Goal: Transaction & Acquisition: Purchase product/service

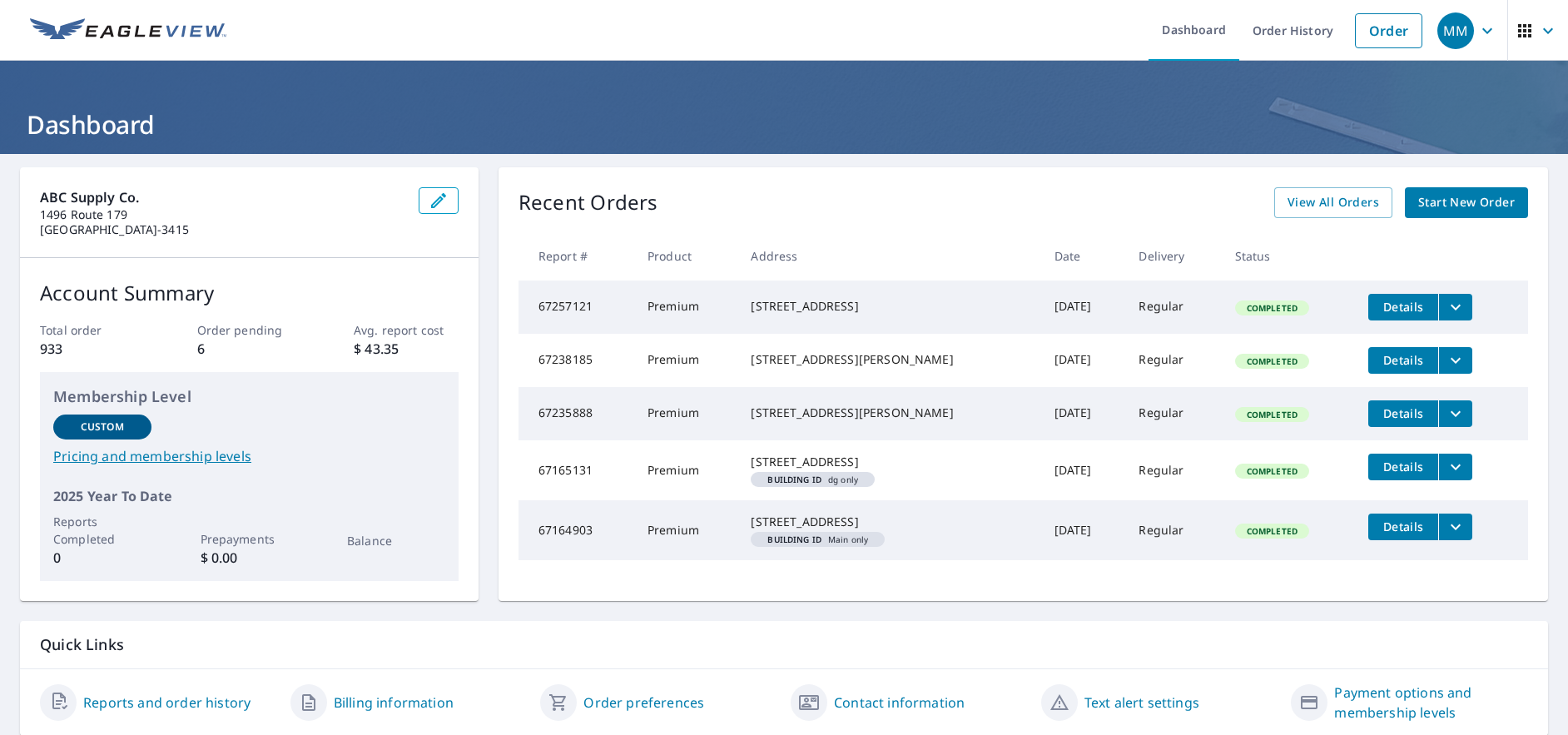
click at [1447, 208] on span "Start New Order" at bounding box center [1466, 202] width 97 height 21
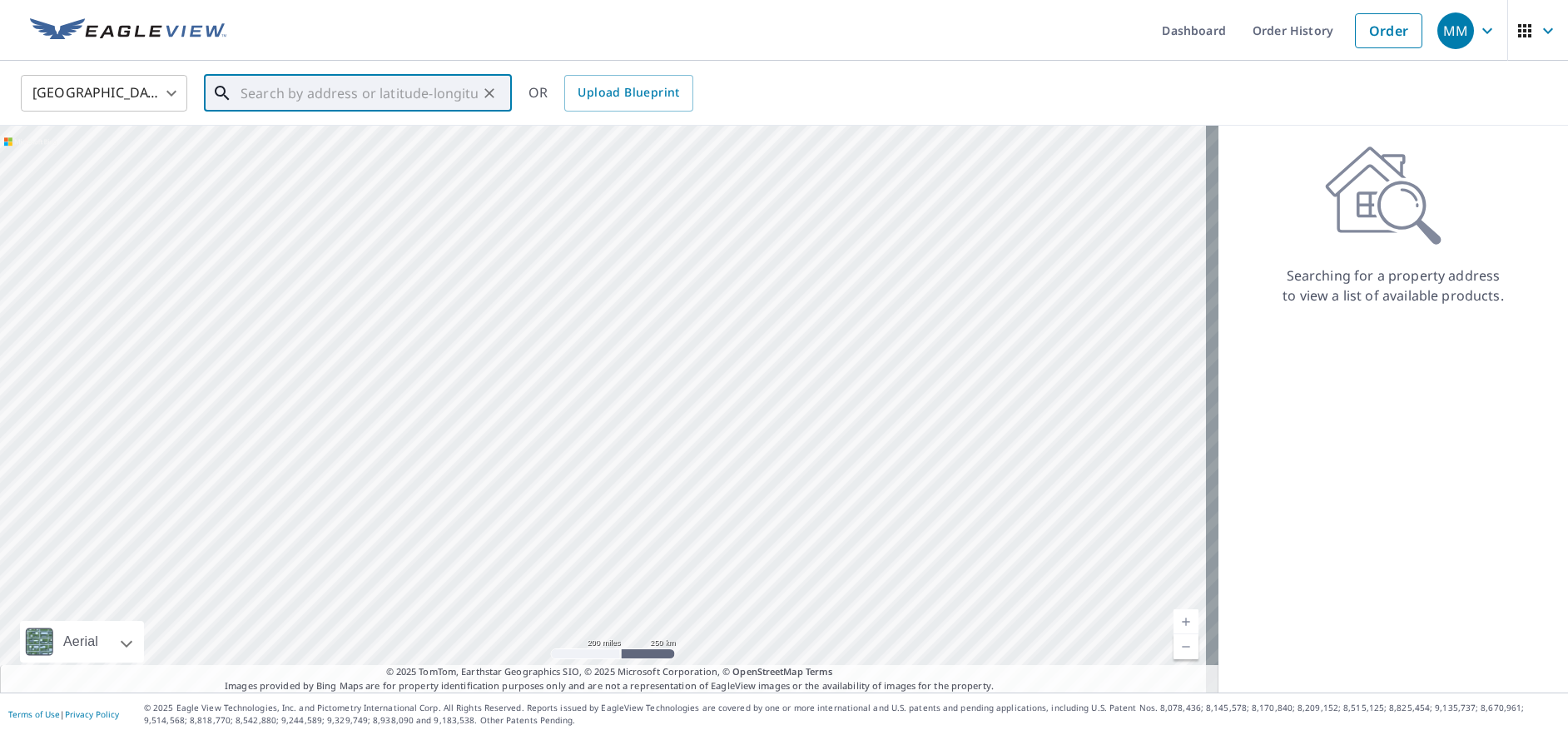
click at [265, 102] on input "text" at bounding box center [359, 93] width 238 height 46
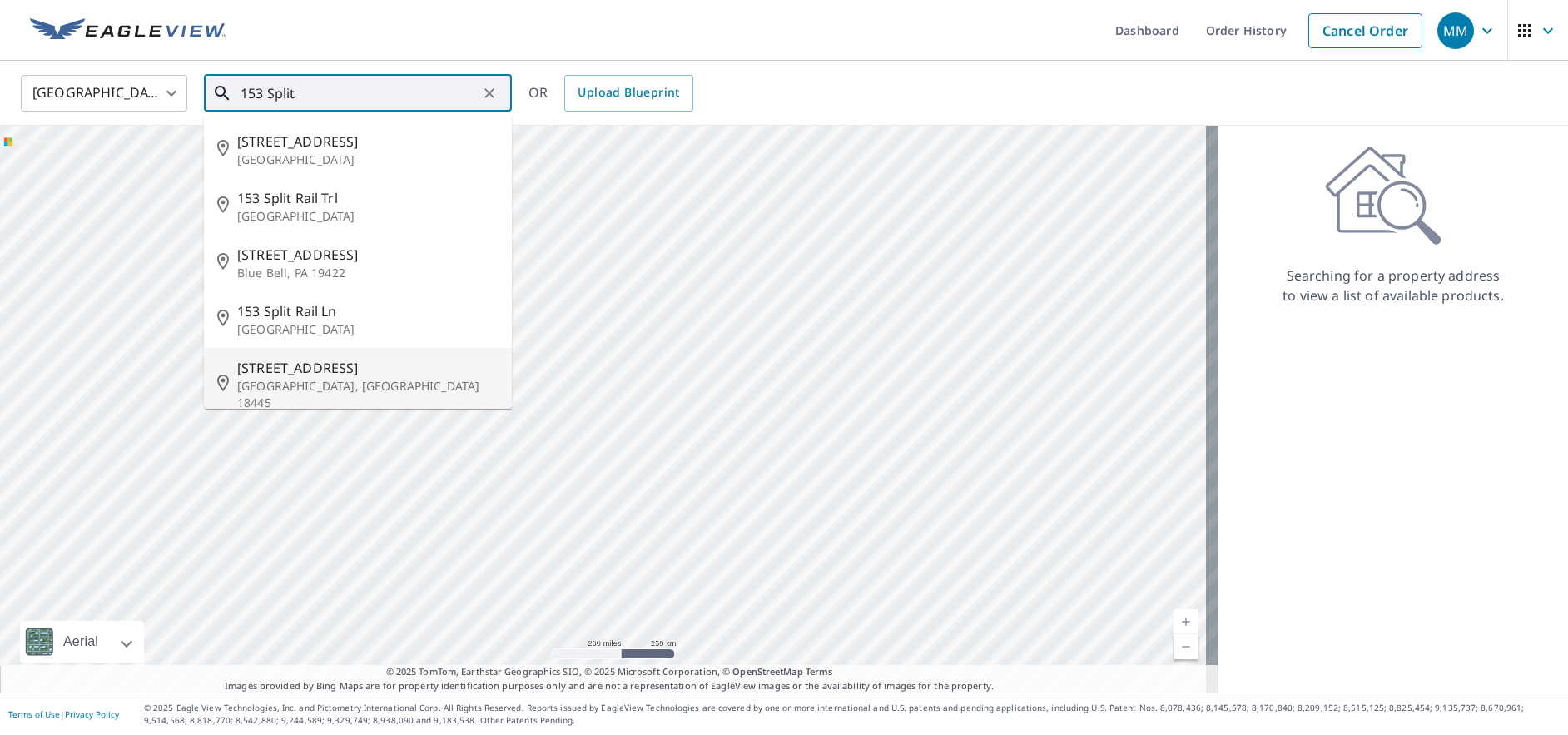
click at [321, 374] on span "[STREET_ADDRESS]" at bounding box center [368, 367] width 262 height 20
type input "[STREET_ADDRESS]"
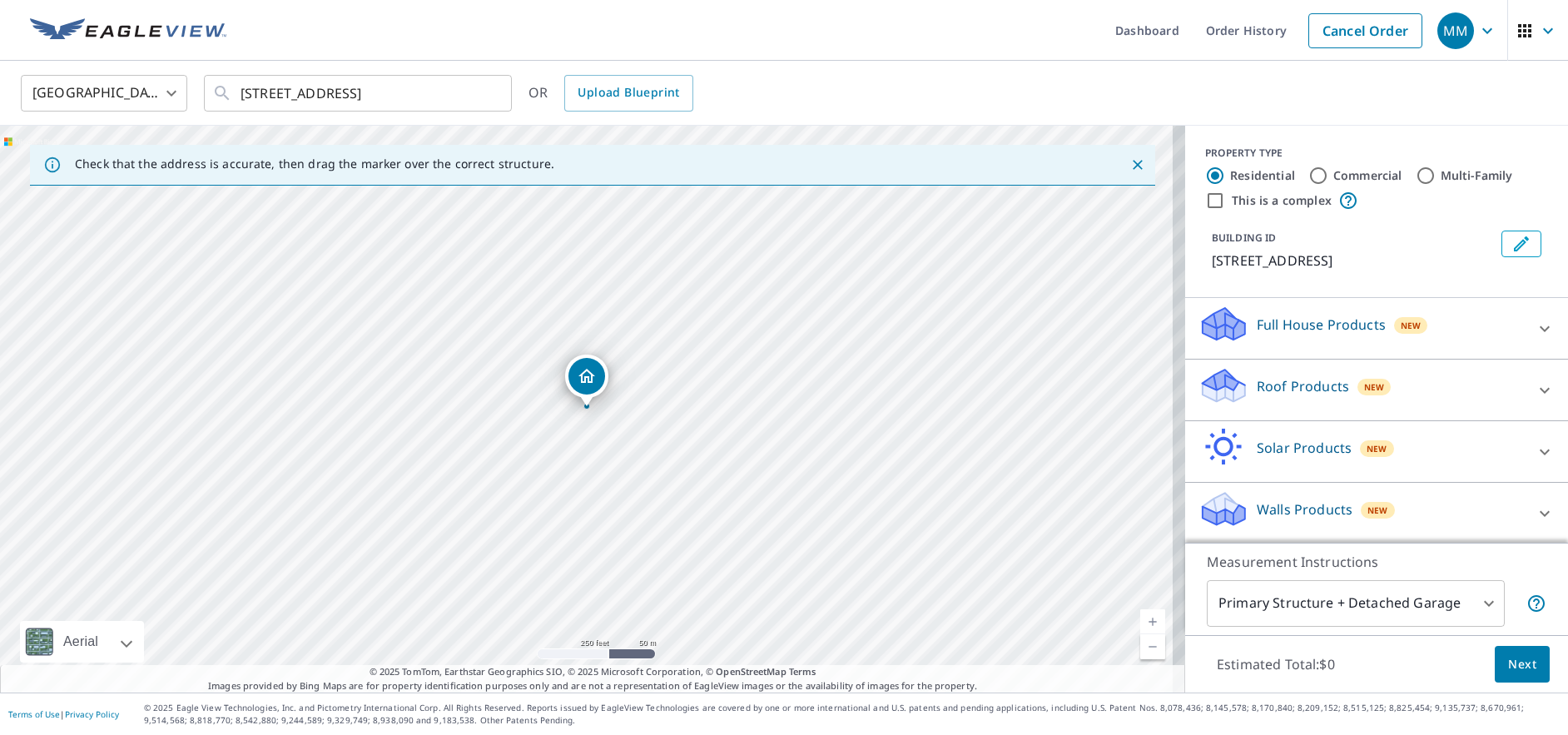
click at [1140, 623] on link "Current Level 17, Zoom In" at bounding box center [1152, 621] width 25 height 25
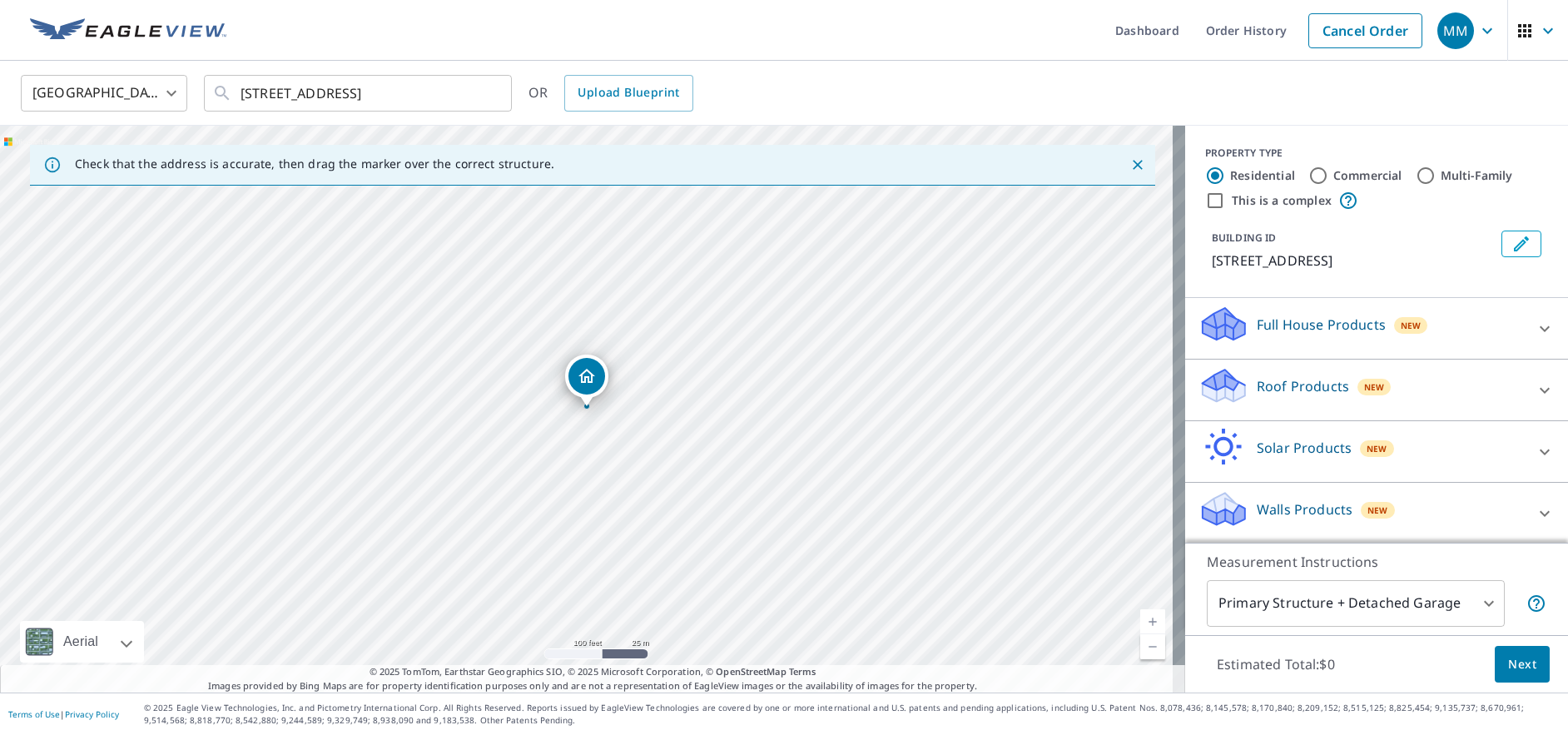
click at [1140, 646] on link "Current Level 18, Zoom Out" at bounding box center [1152, 646] width 25 height 25
click at [1140, 646] on link "Current Level 17, Zoom Out" at bounding box center [1152, 646] width 25 height 25
click at [1140, 646] on link "Current Level 16, Zoom Out" at bounding box center [1152, 646] width 25 height 25
click at [1142, 644] on link "Current Level 15, Zoom Out" at bounding box center [1152, 646] width 25 height 25
click at [1140, 618] on link "Current Level 14, Zoom In" at bounding box center [1152, 621] width 25 height 25
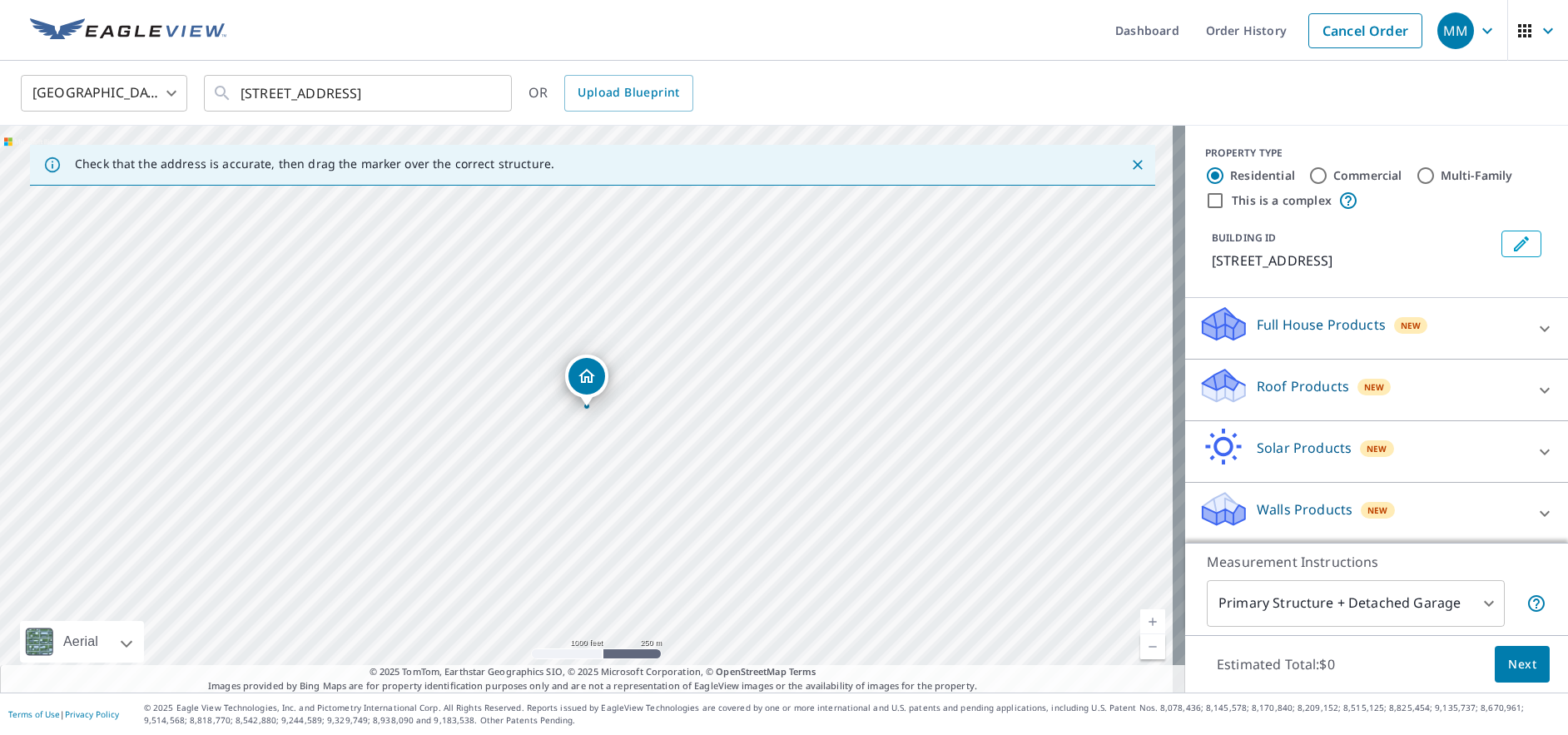
click at [1140, 618] on link "Current Level 15, Zoom In" at bounding box center [1152, 621] width 25 height 25
click at [1140, 618] on link "Current Level 16, Zoom In" at bounding box center [1152, 621] width 25 height 25
click at [1140, 618] on link "Current Level 17, Zoom In" at bounding box center [1152, 621] width 25 height 25
click at [1140, 618] on link "Current Level 18, Zoom In" at bounding box center [1152, 621] width 25 height 25
click at [1535, 401] on icon at bounding box center [1544, 389] width 20 height 20
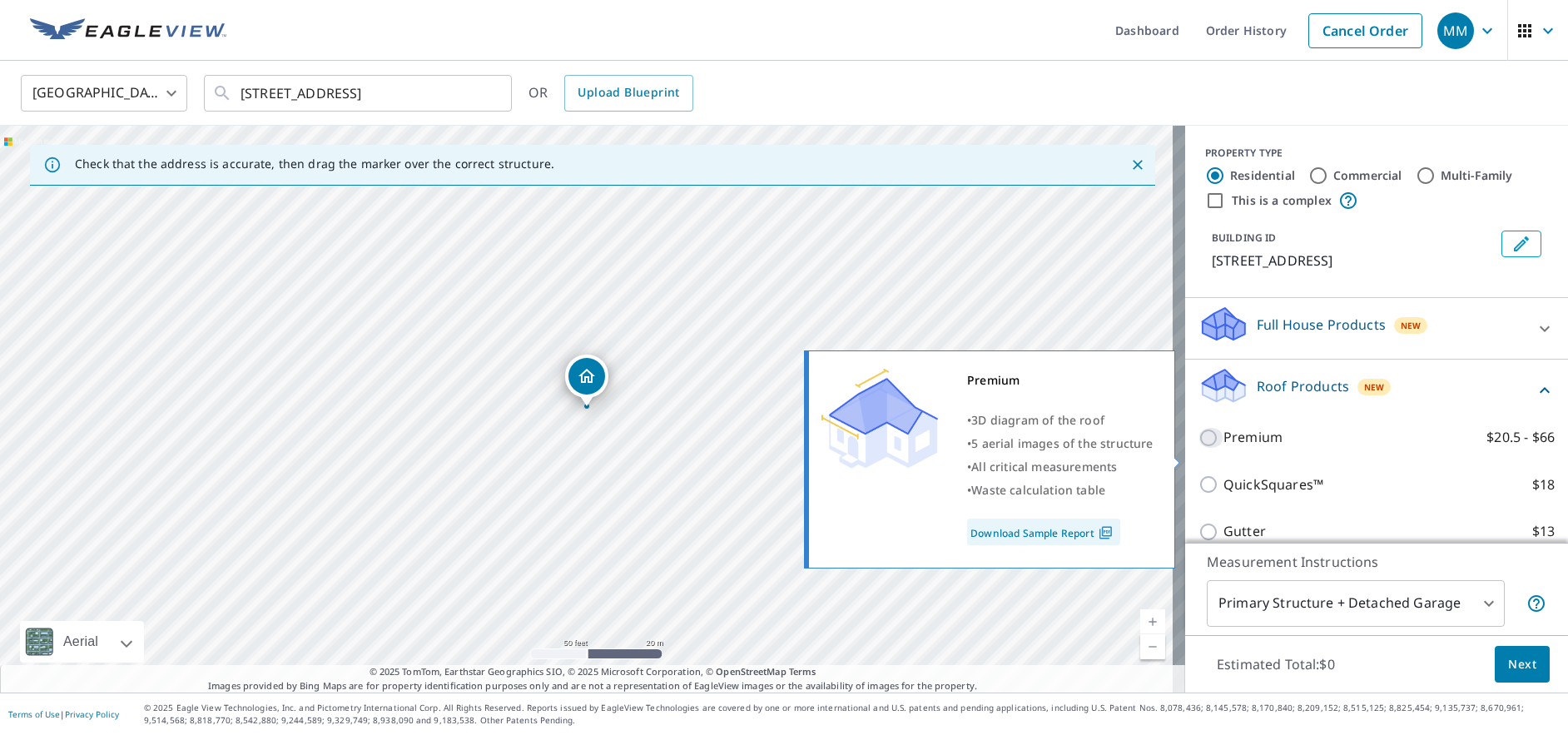
click at [1198, 448] on input "Premium $20.5 - $66" at bounding box center [1210, 437] width 25 height 20
checkbox input "true"
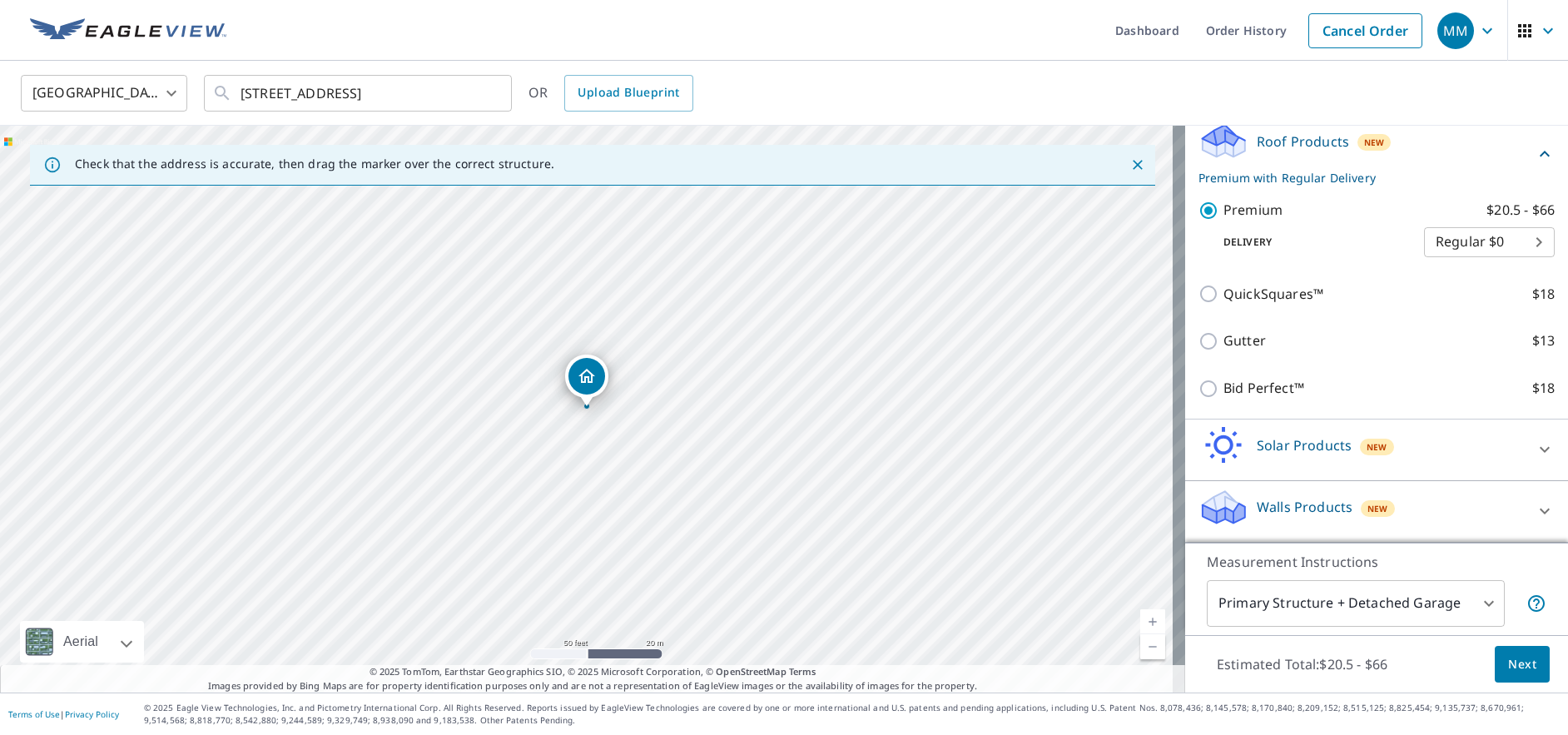
scroll to position [265, 0]
click at [1473, 606] on body "MM MM Dashboard Order History Cancel Order MM [GEOGRAPHIC_DATA] [GEOGRAPHIC_DAT…" at bounding box center [784, 367] width 1568 height 735
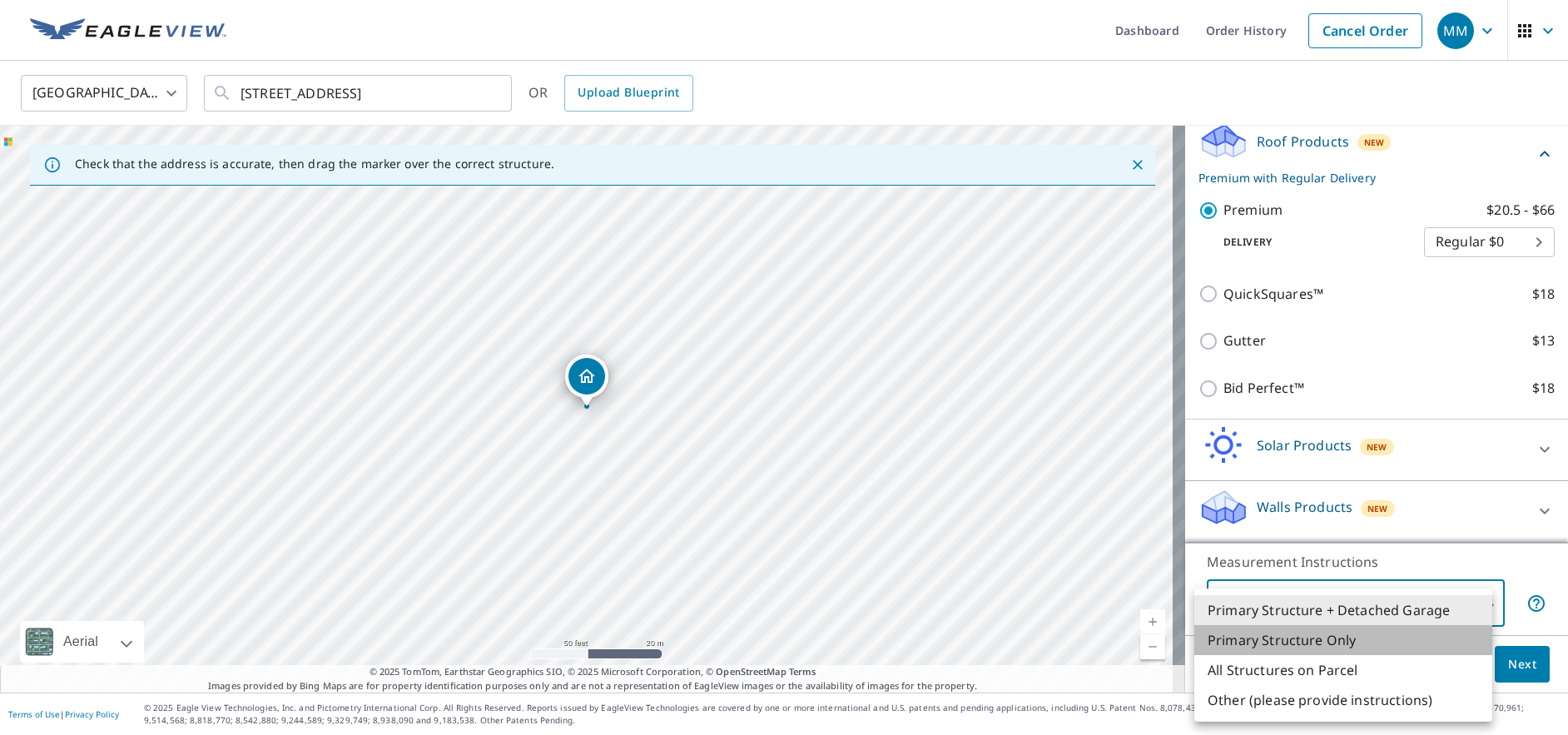
click at [1296, 642] on li "Primary Structure Only" at bounding box center [1342, 640] width 298 height 30
type input "2"
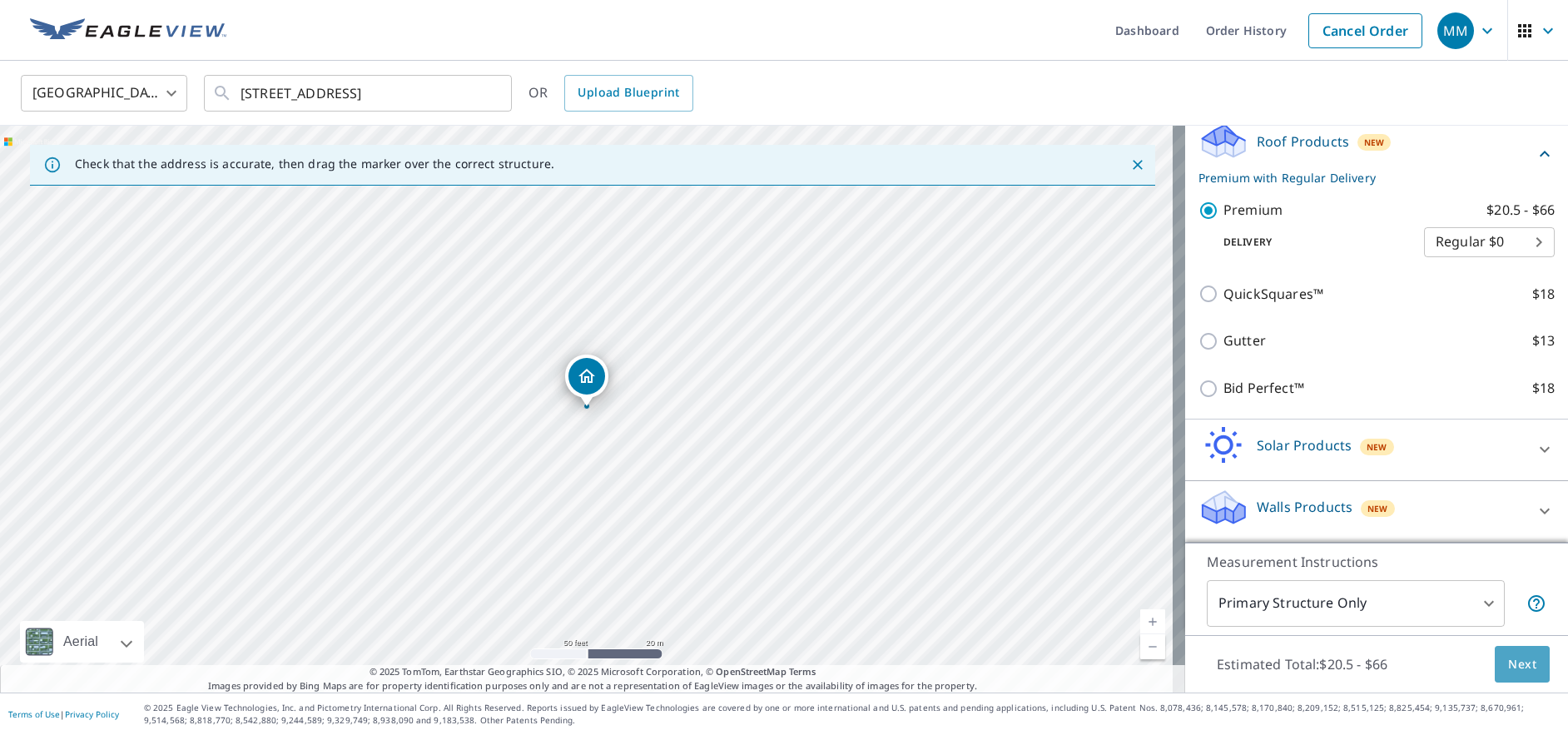
click at [1511, 670] on span "Next" at bounding box center [1522, 665] width 28 height 21
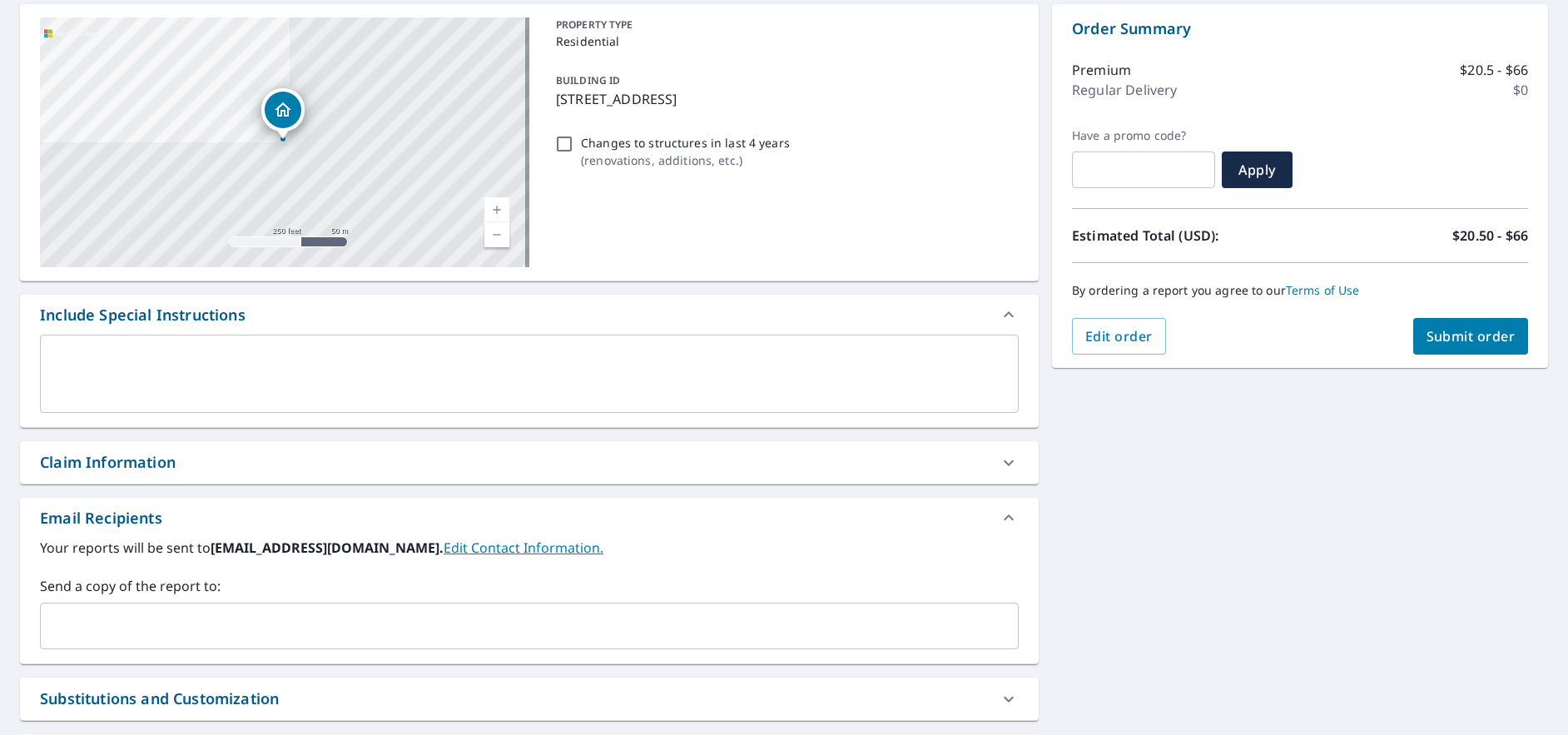
scroll to position [184, 0]
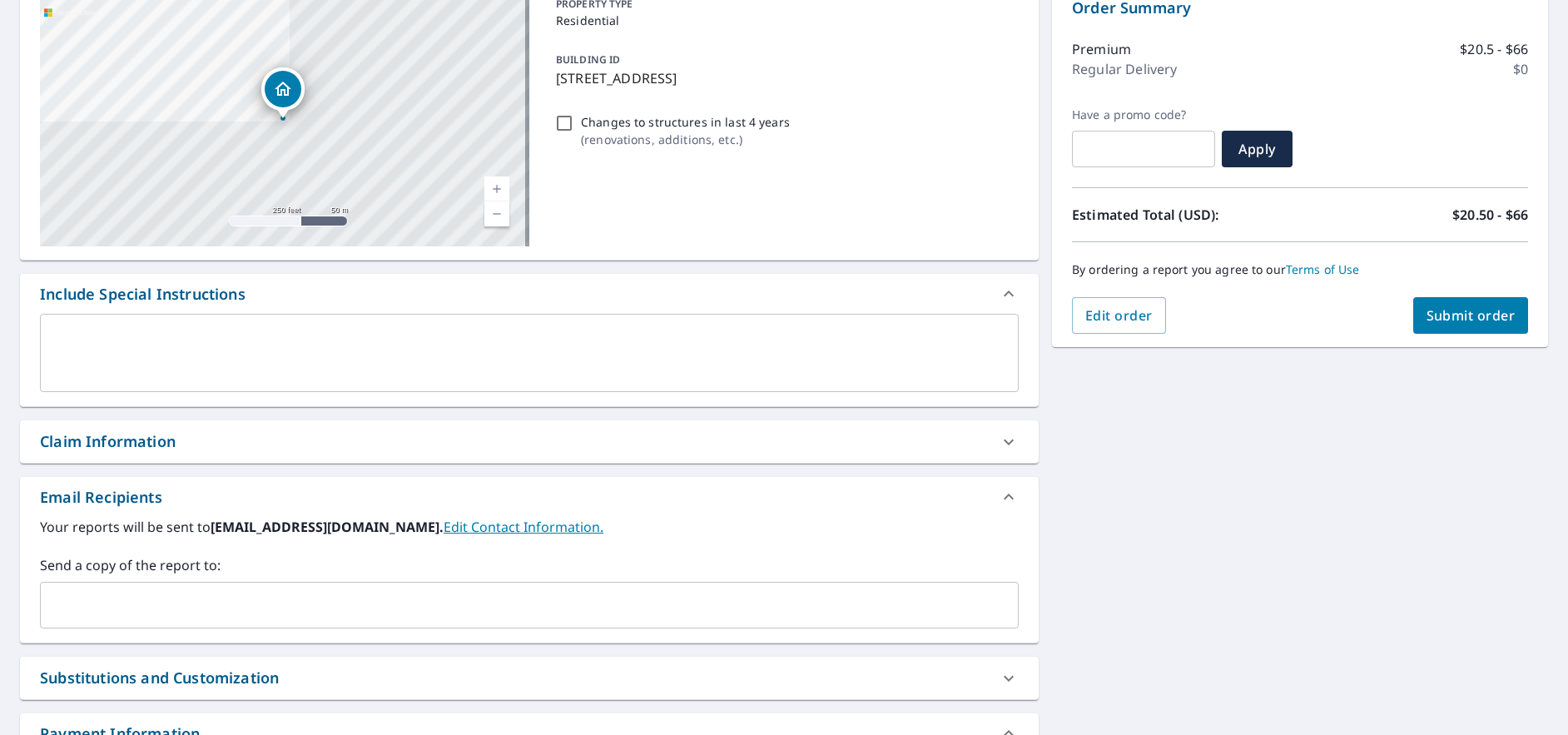
click at [115, 600] on input "text" at bounding box center [516, 605] width 939 height 32
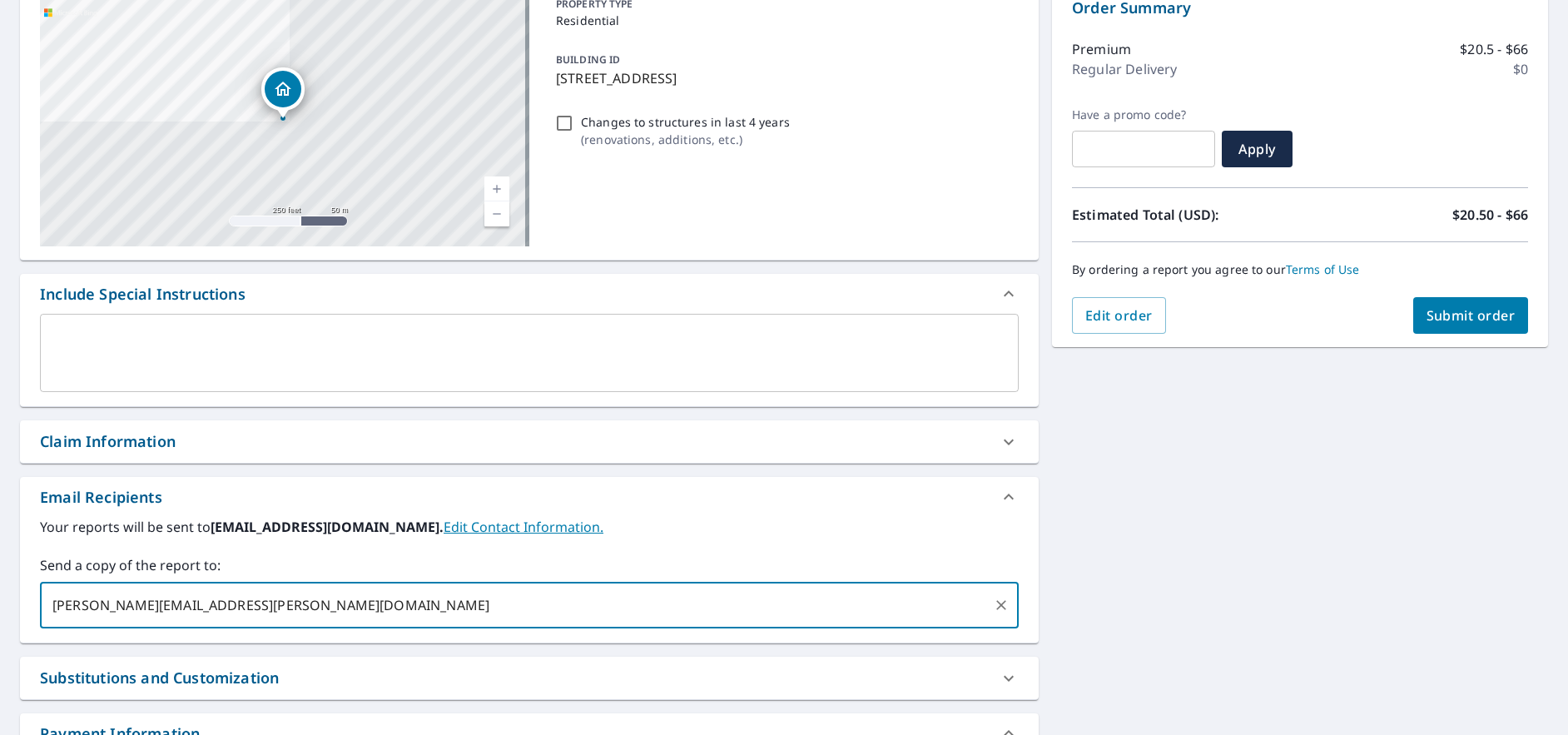
type input "[PERSON_NAME][EMAIL_ADDRESS][PERSON_NAME][DOMAIN_NAME]"
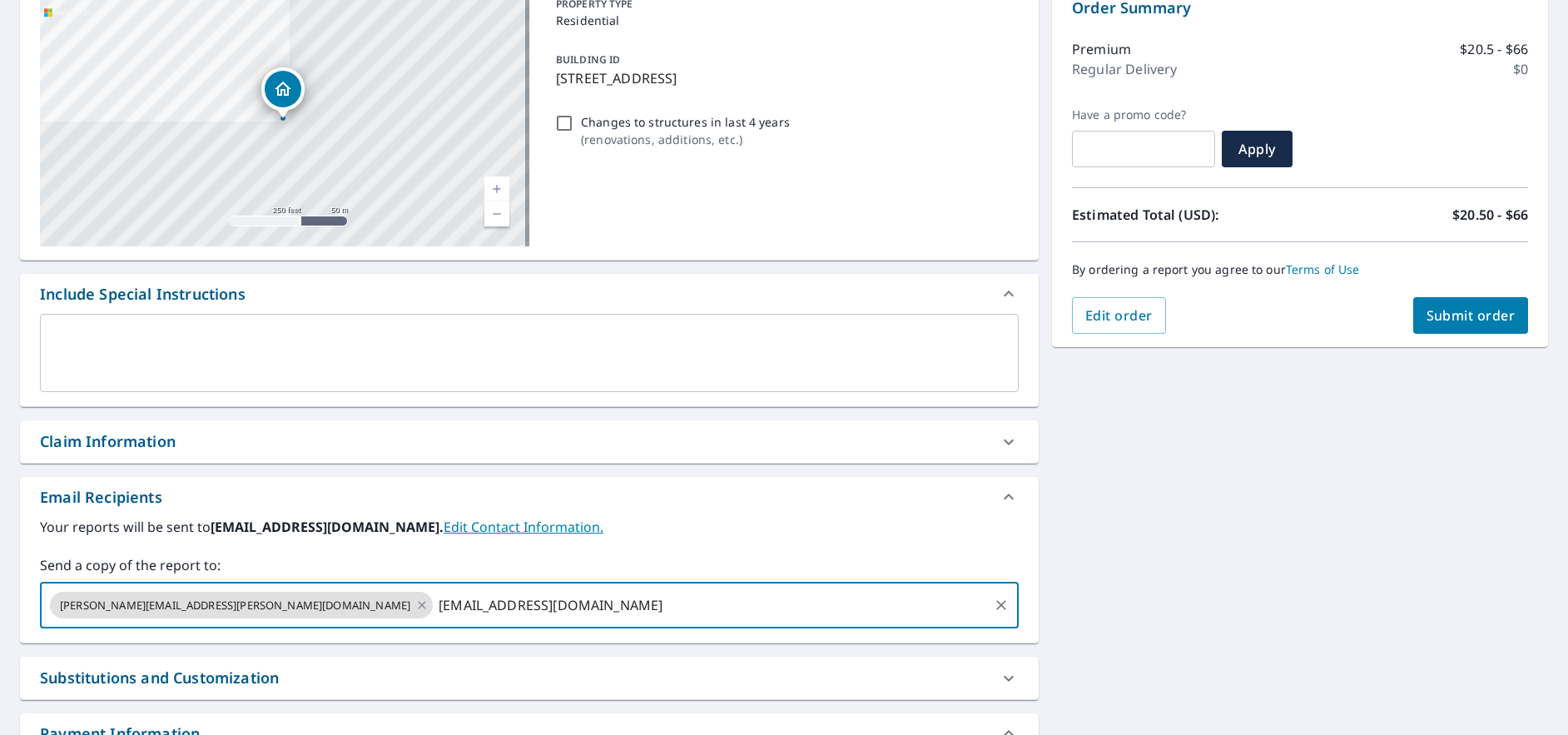
type input "[EMAIL_ADDRESS][DOMAIN_NAME]"
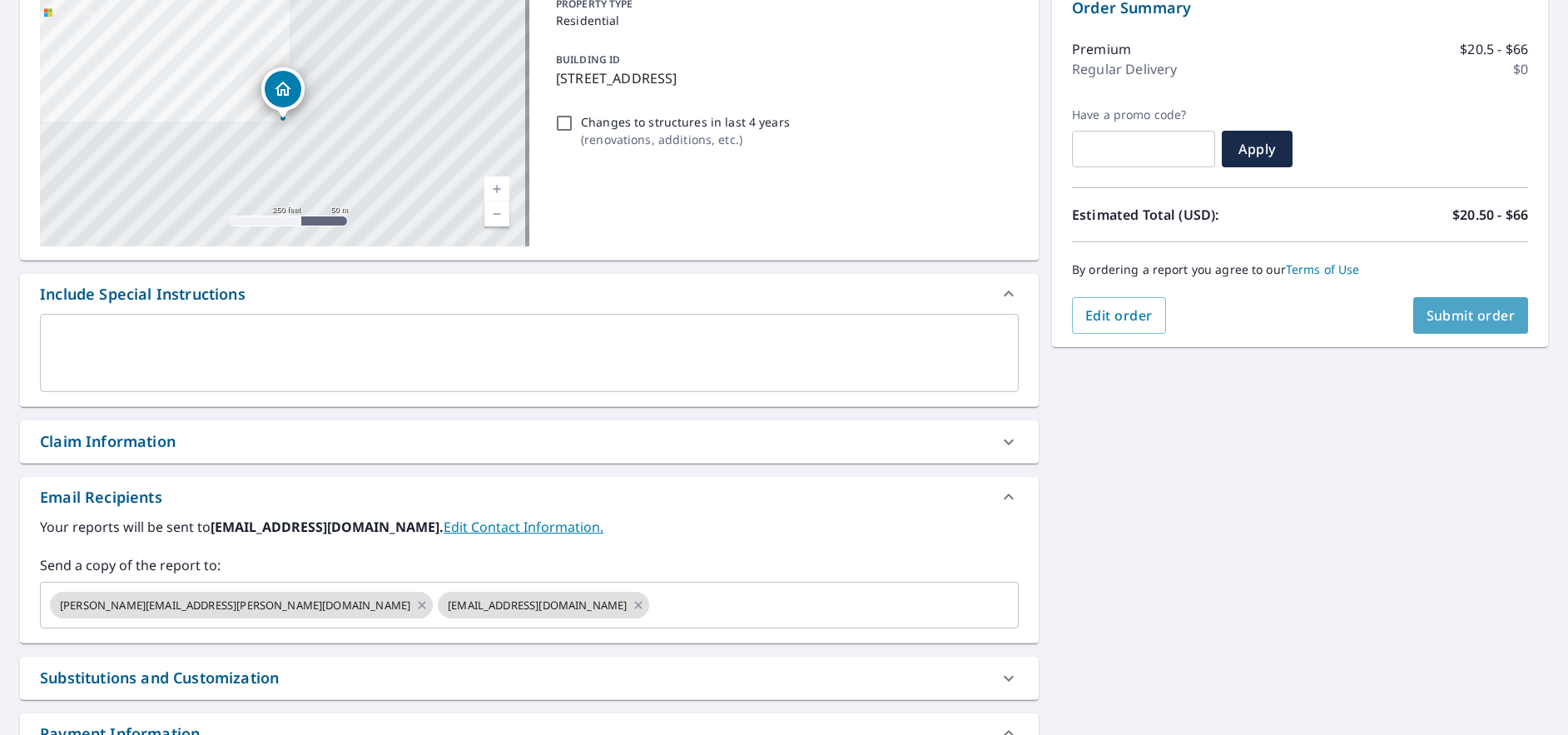
click at [1432, 320] on span "Submit order" at bounding box center [1471, 315] width 89 height 18
